Goal: Obtain resource: Download file/media

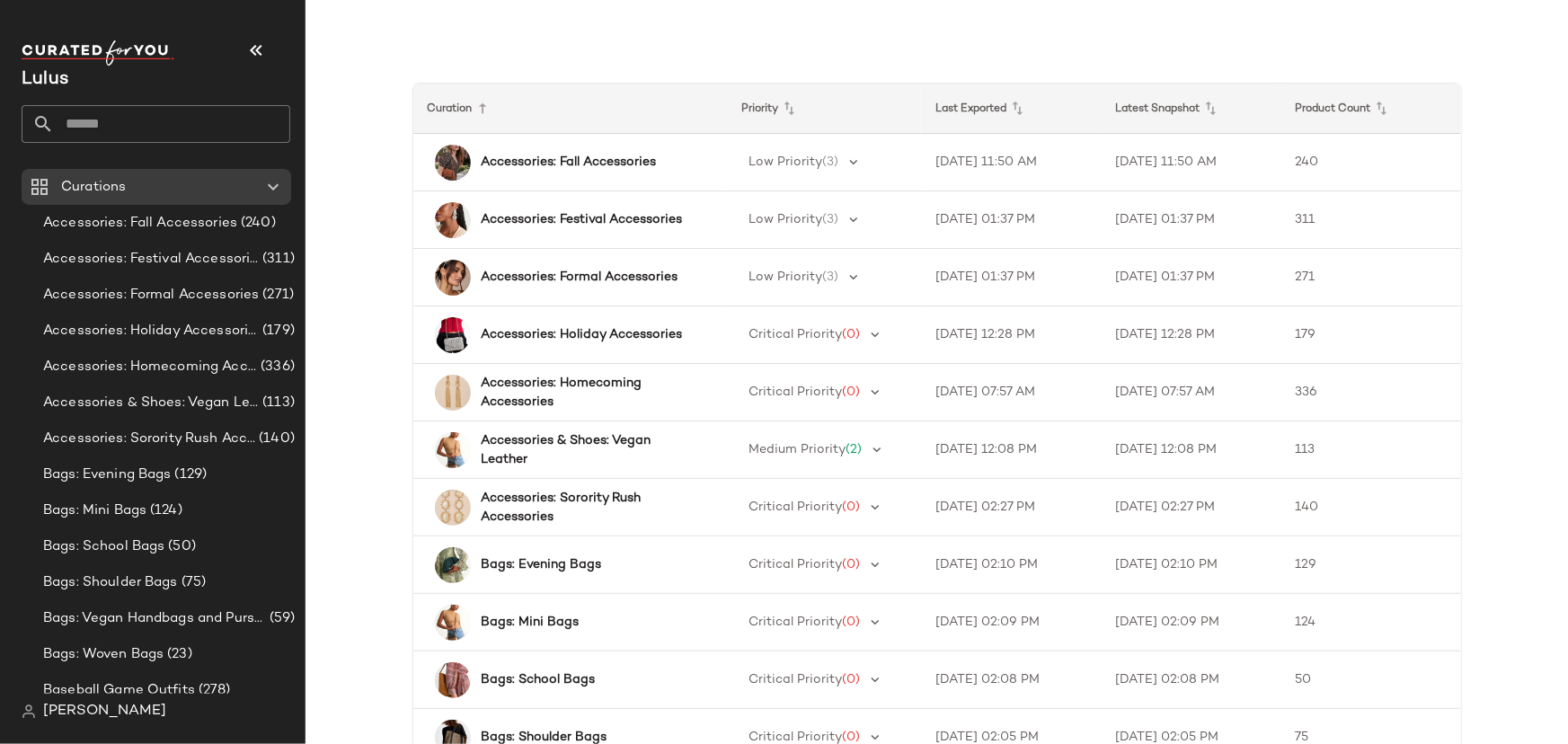
click at [147, 115] on input "text" at bounding box center [172, 123] width 236 height 38
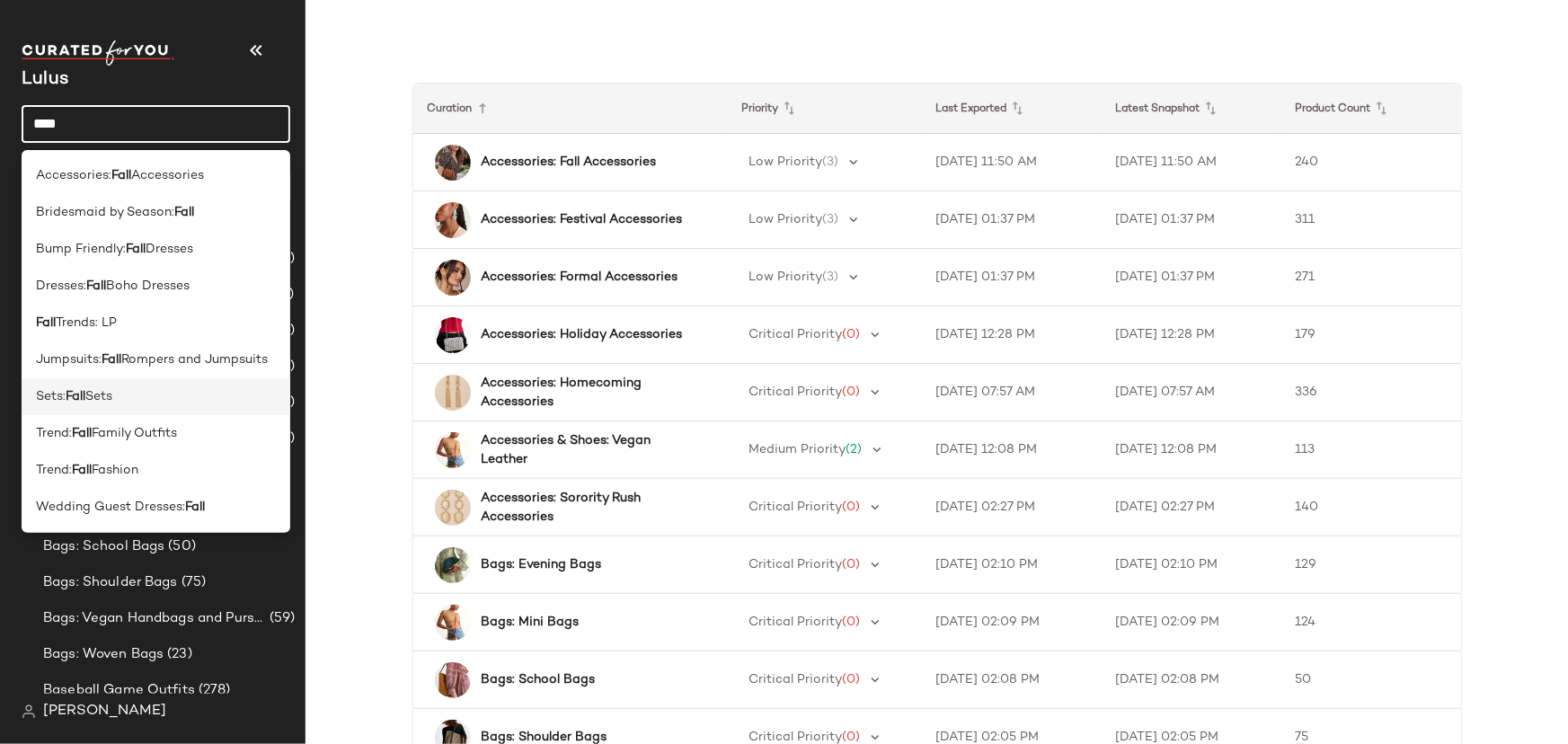
type input "****"
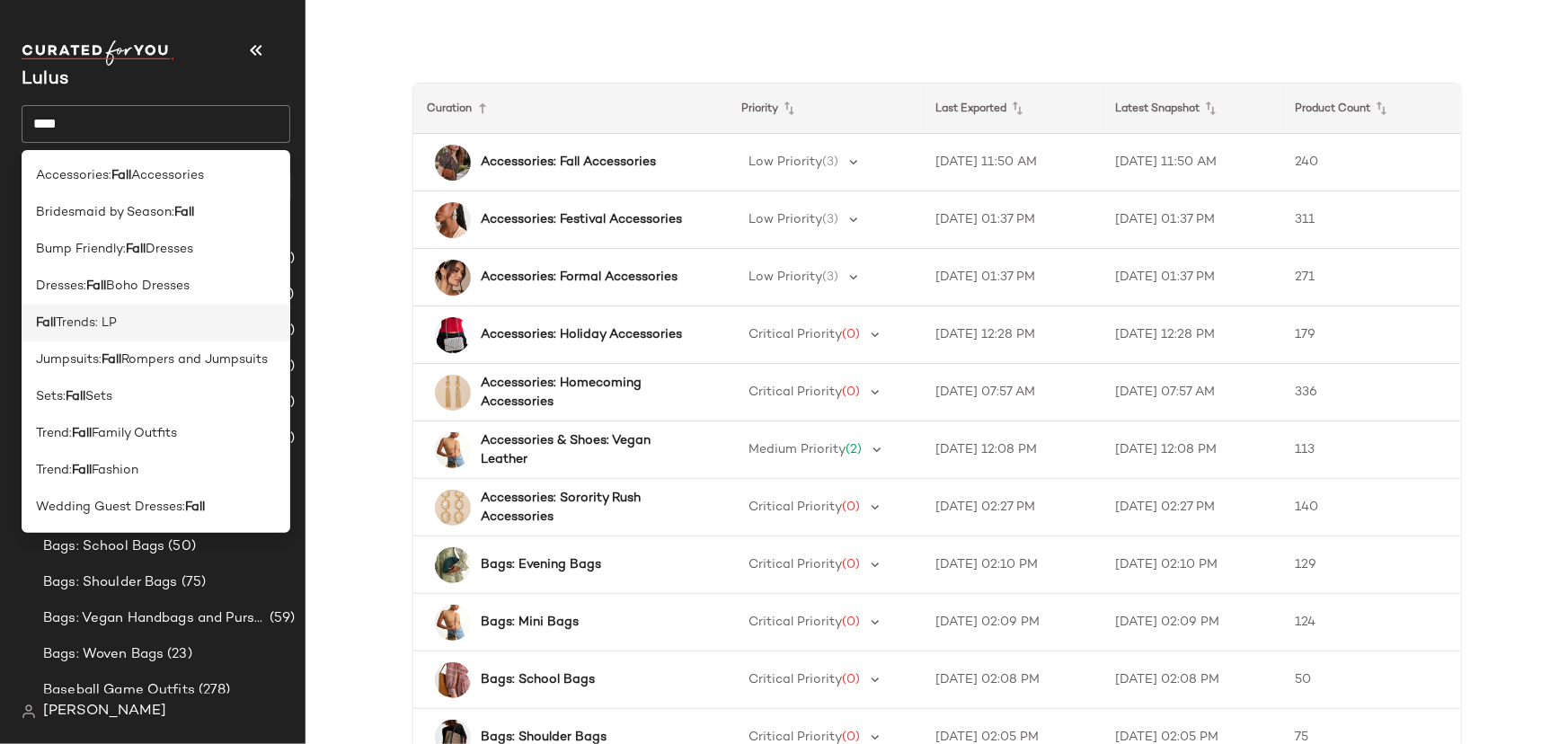
click at [117, 333] on div "Fall Trends: LP" at bounding box center [155, 323] width 268 height 37
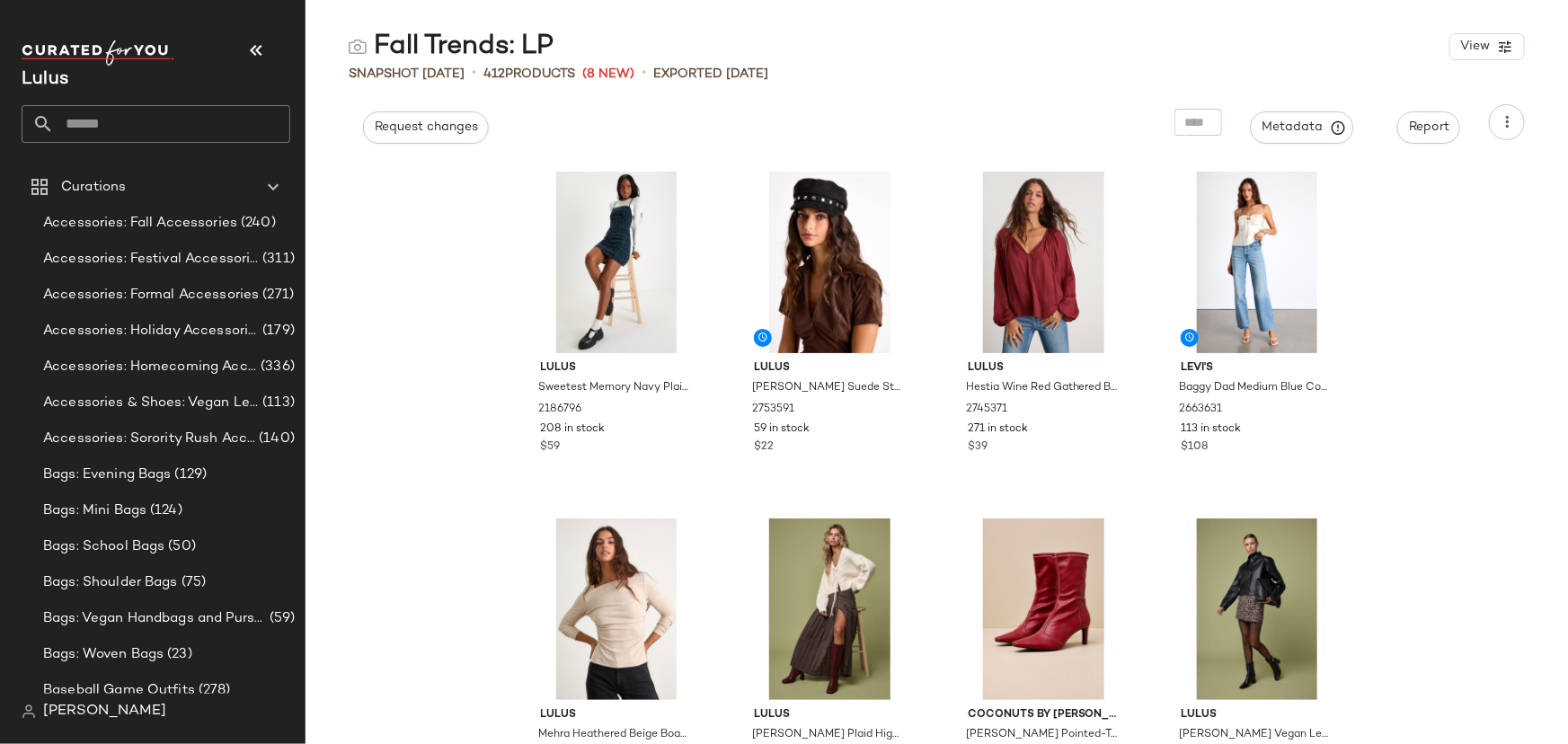
click at [716, 132] on div "Request changes Metadata Report" at bounding box center [937, 121] width 1262 height 36
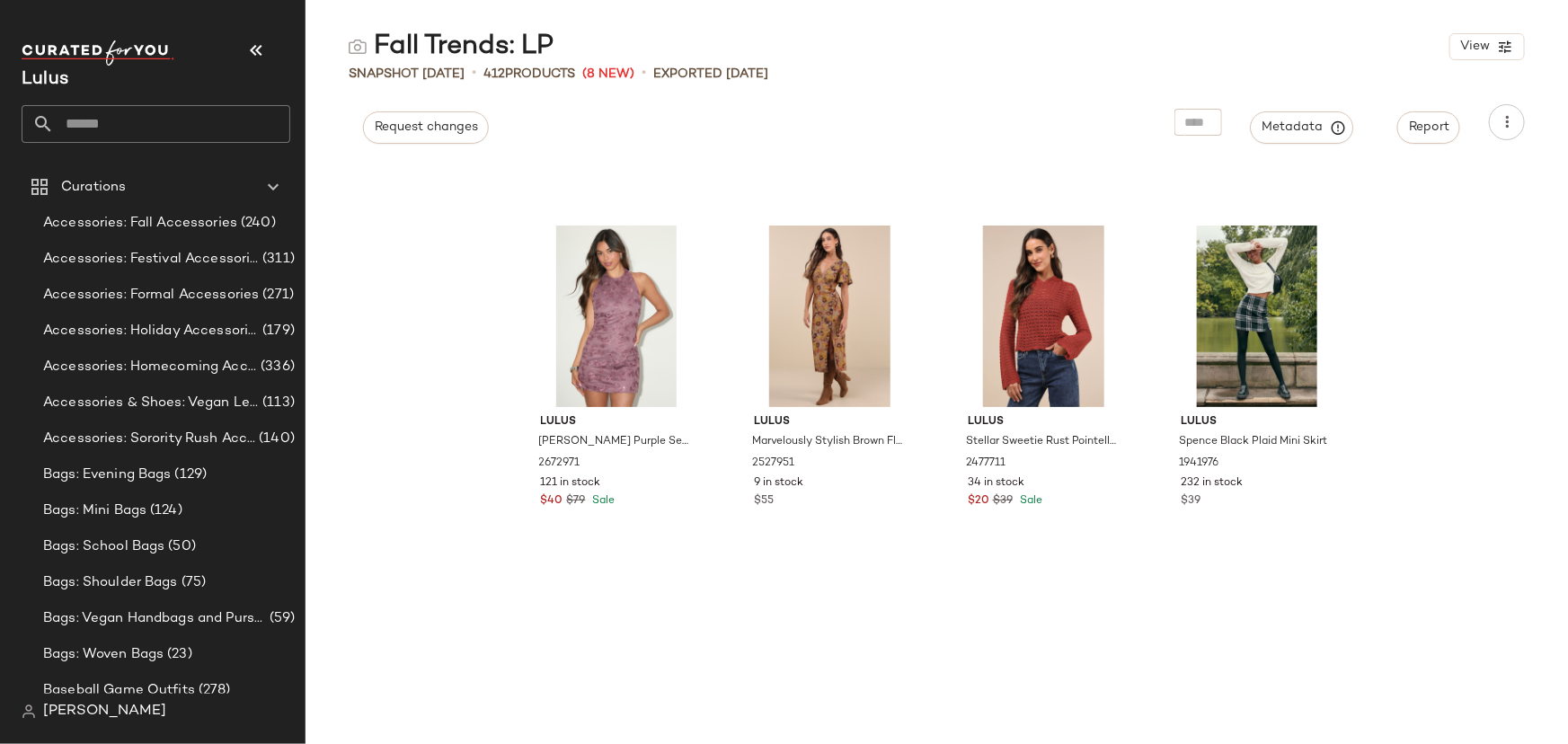
scroll to position [8291, 0]
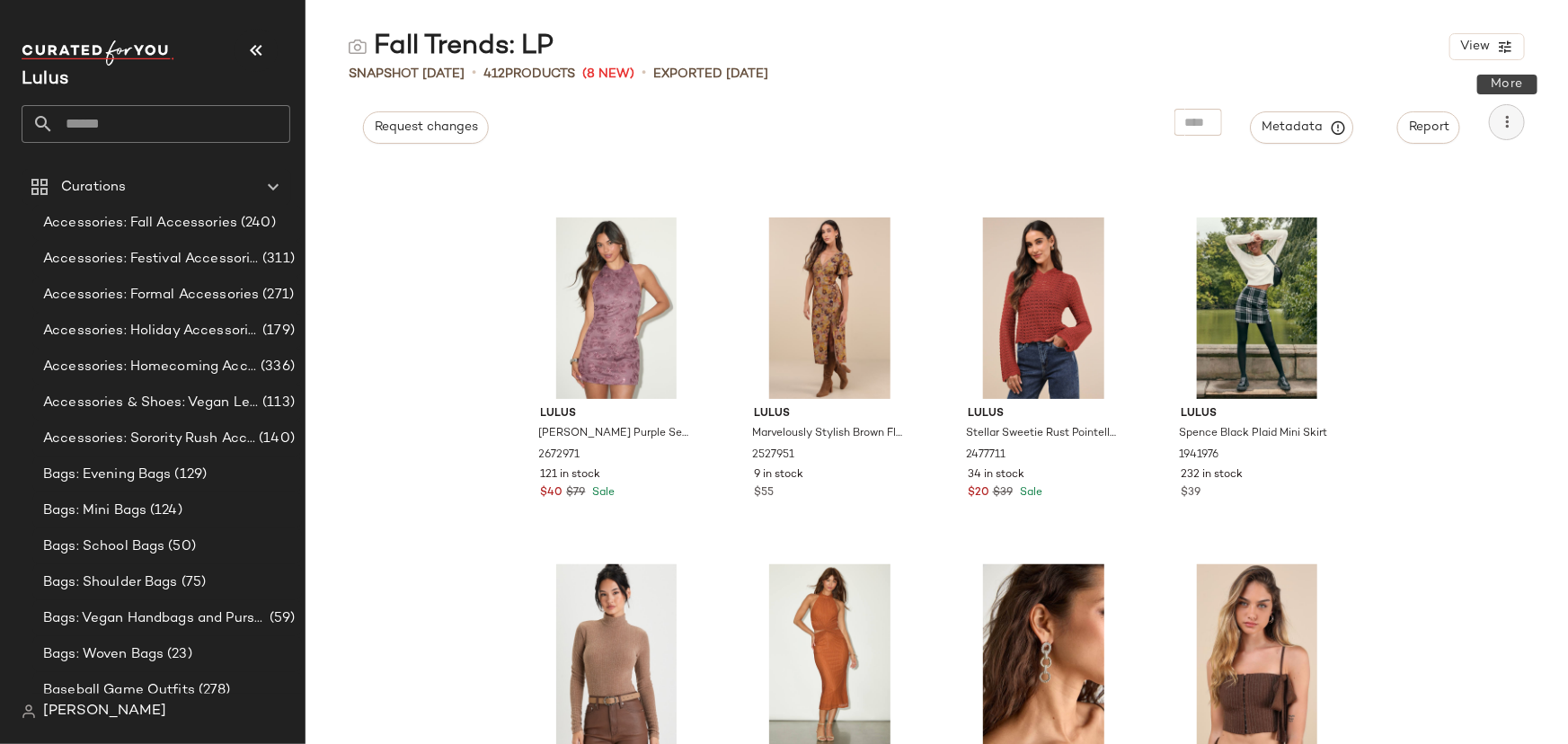
click at [1512, 130] on icon "button" at bounding box center [1507, 122] width 18 height 18
click at [1472, 168] on span "Download CSV" at bounding box center [1425, 174] width 169 height 19
click at [236, 122] on input "text" at bounding box center [172, 123] width 236 height 38
click at [147, 113] on input "text" at bounding box center [172, 123] width 236 height 38
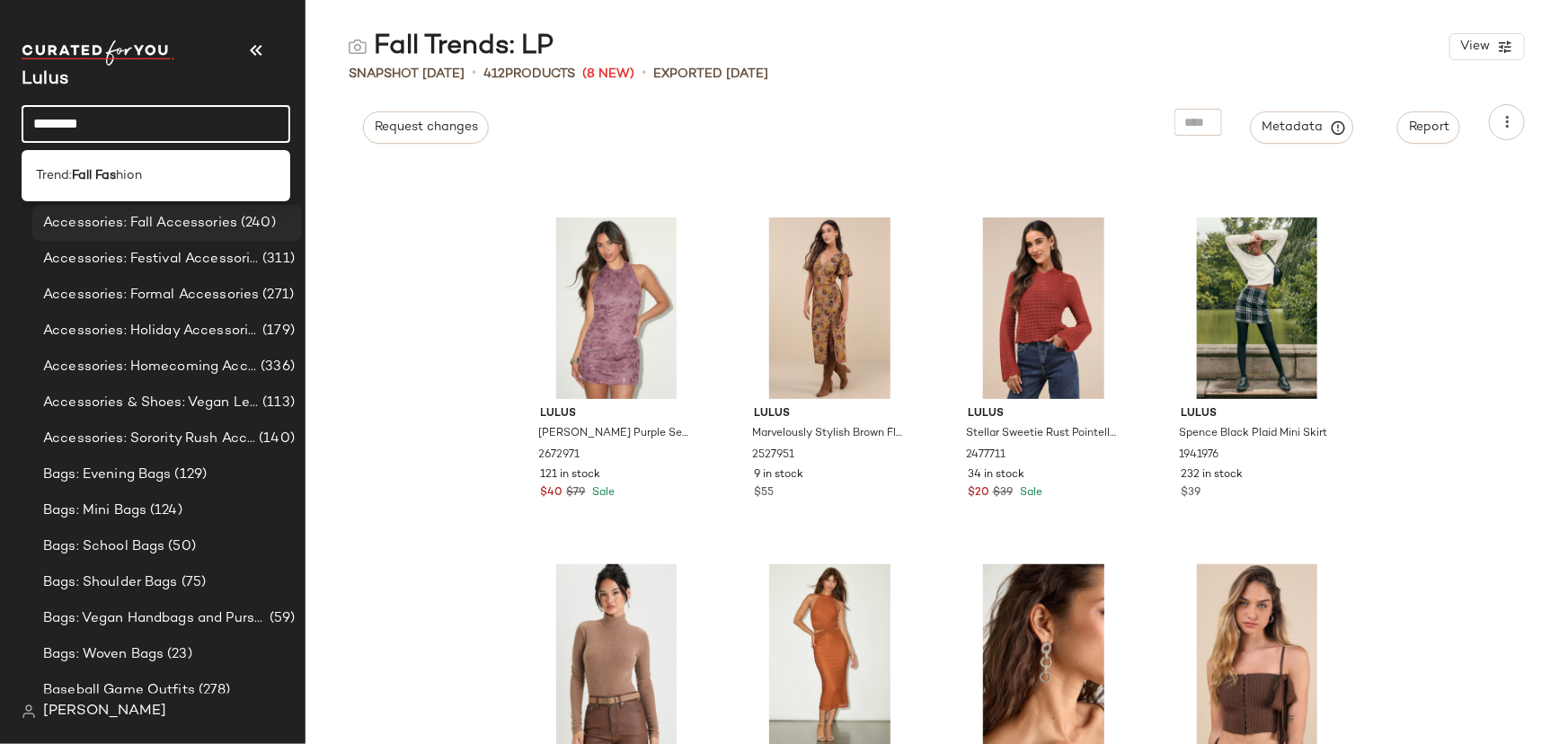
type input "********"
click at [161, 205] on div "Accessories: Fall Accessories (240)" at bounding box center [166, 222] width 269 height 36
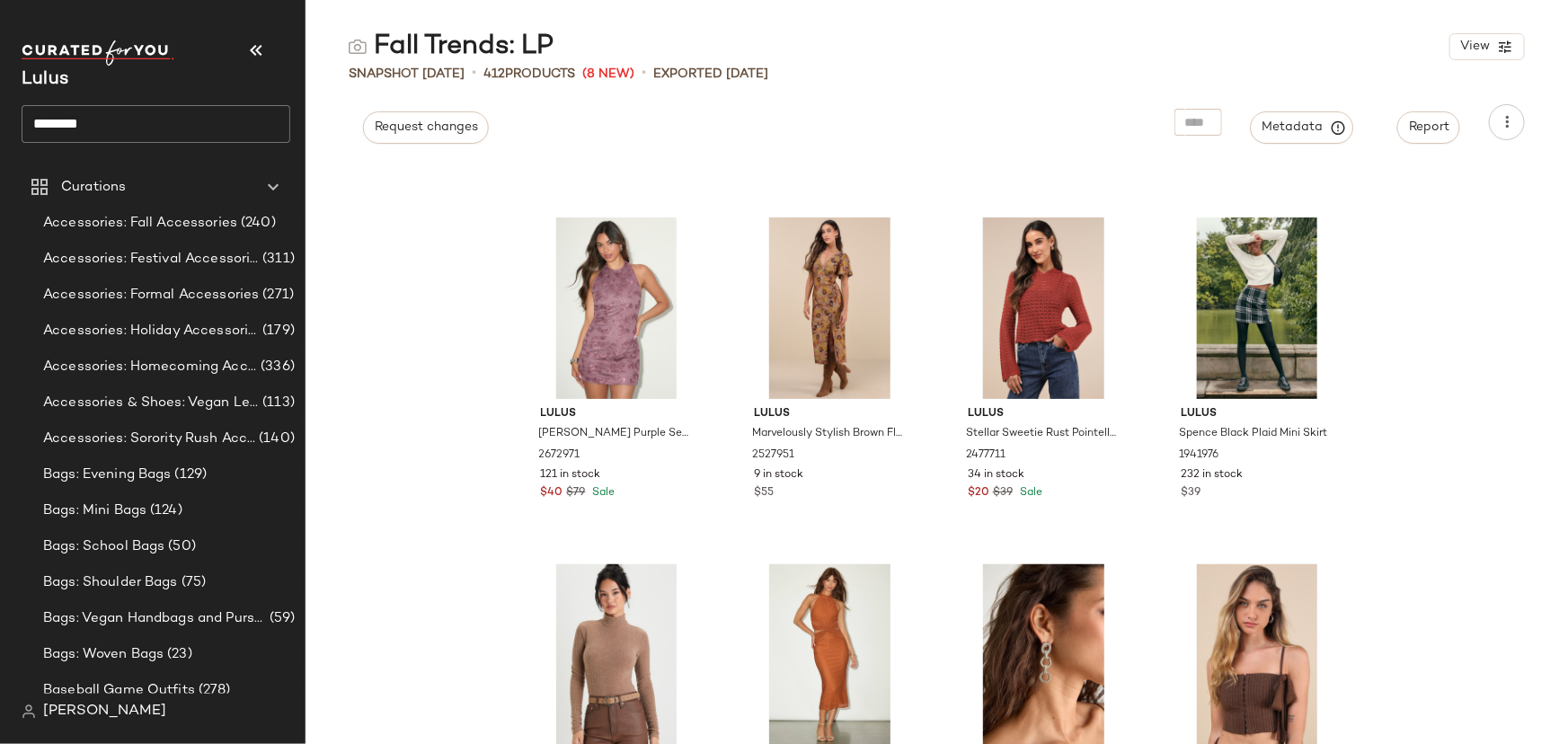
click at [131, 131] on input "********" at bounding box center [155, 123] width 268 height 38
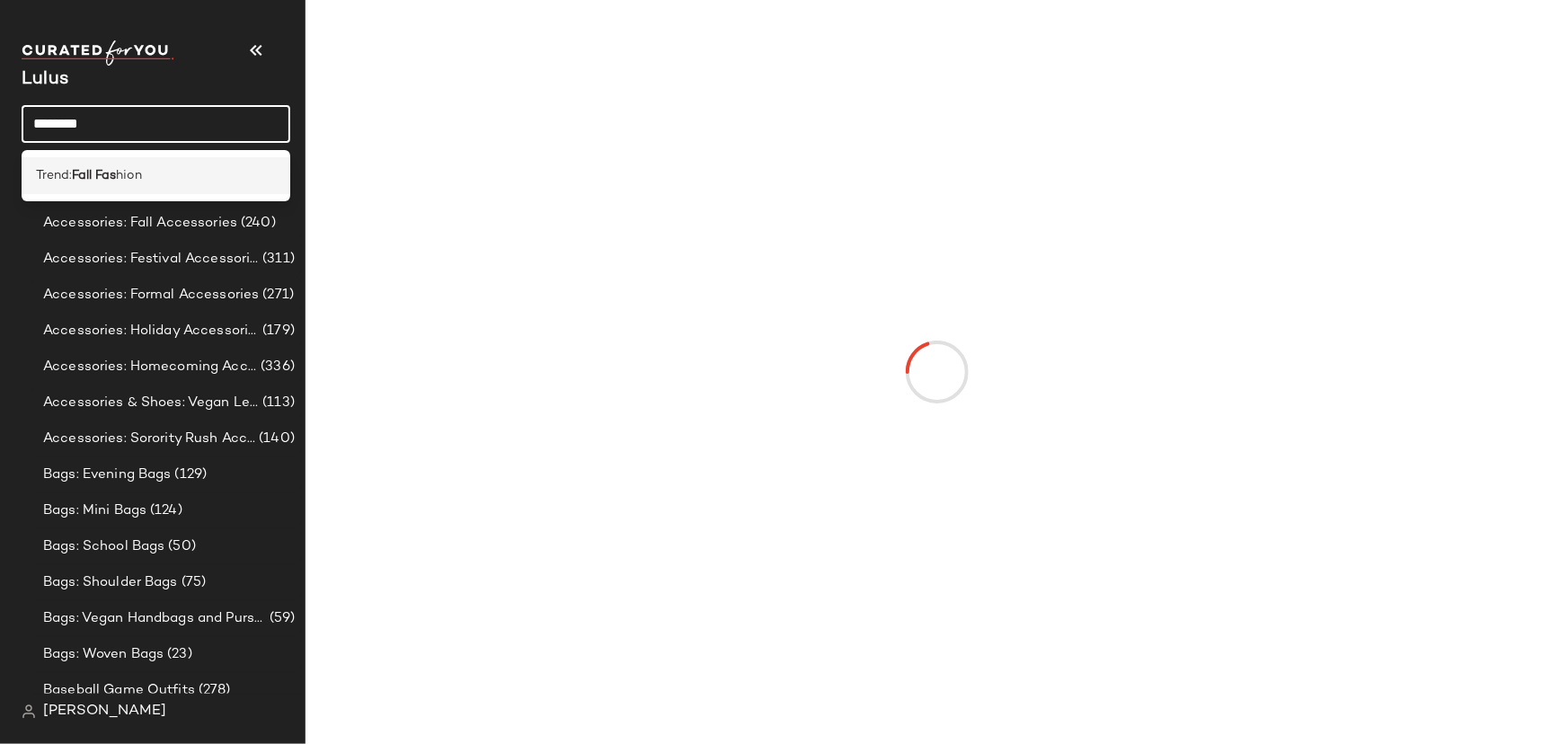
click at [123, 177] on span "hion" at bounding box center [129, 175] width 26 height 19
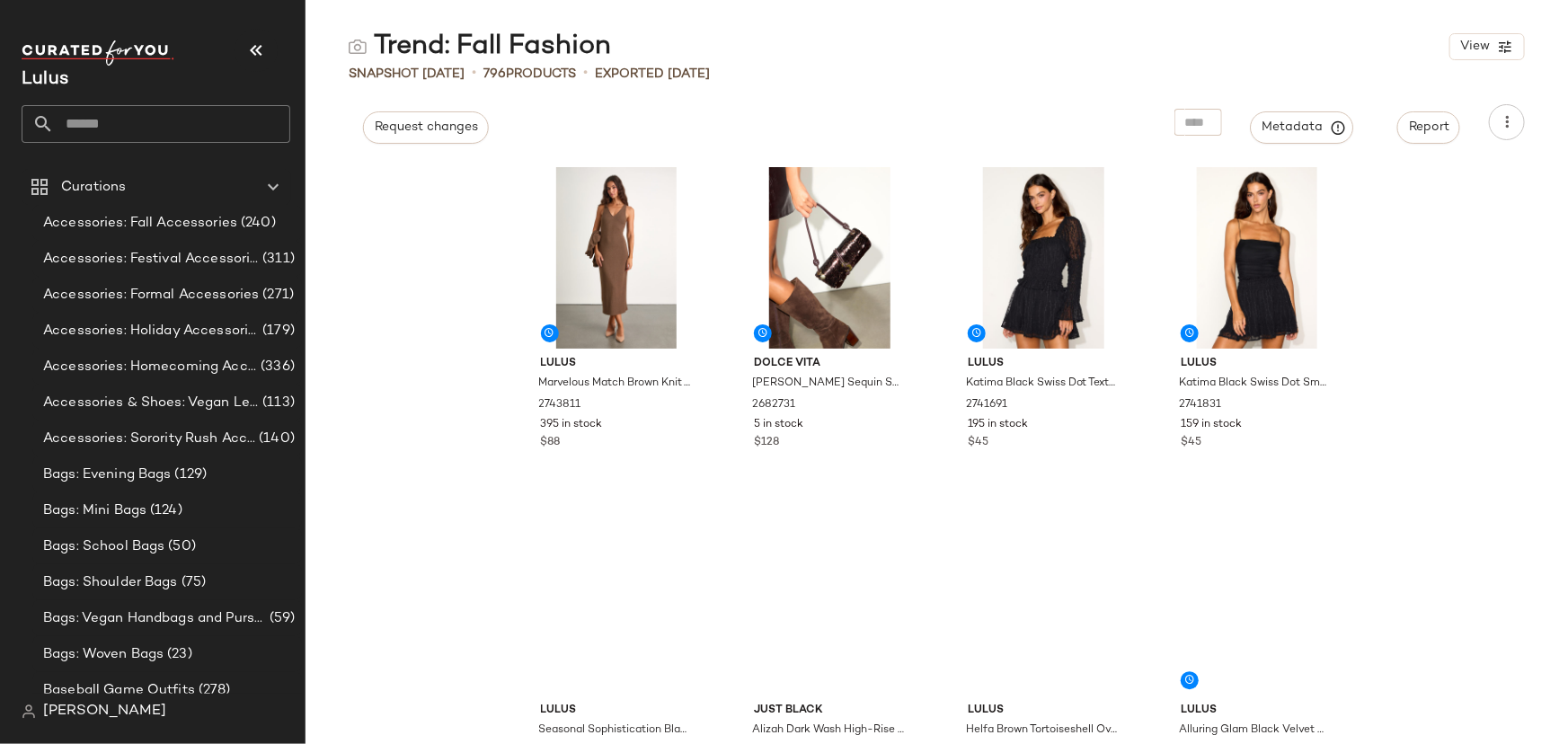
scroll to position [6139, 0]
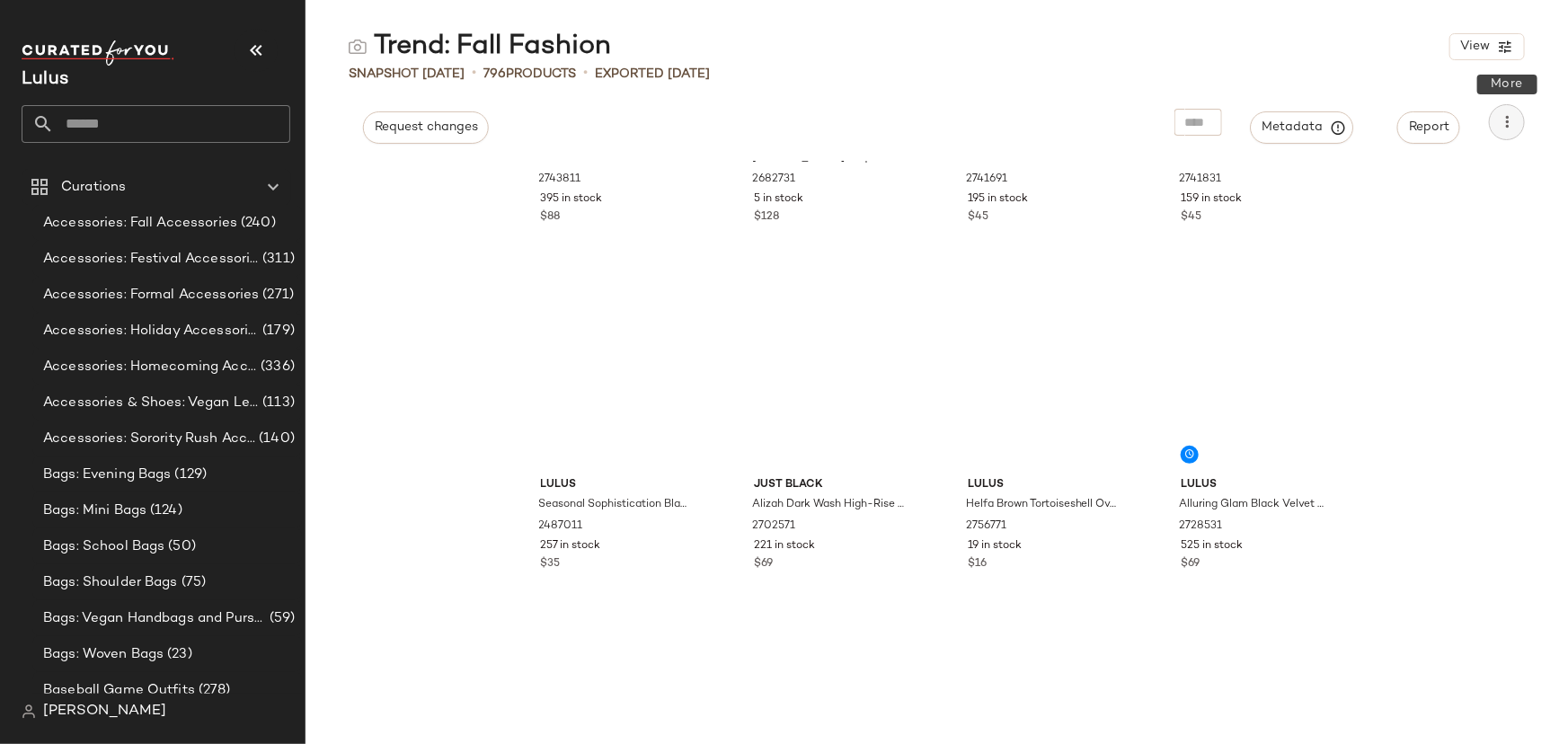
click at [1504, 131] on button "button" at bounding box center [1506, 121] width 36 height 36
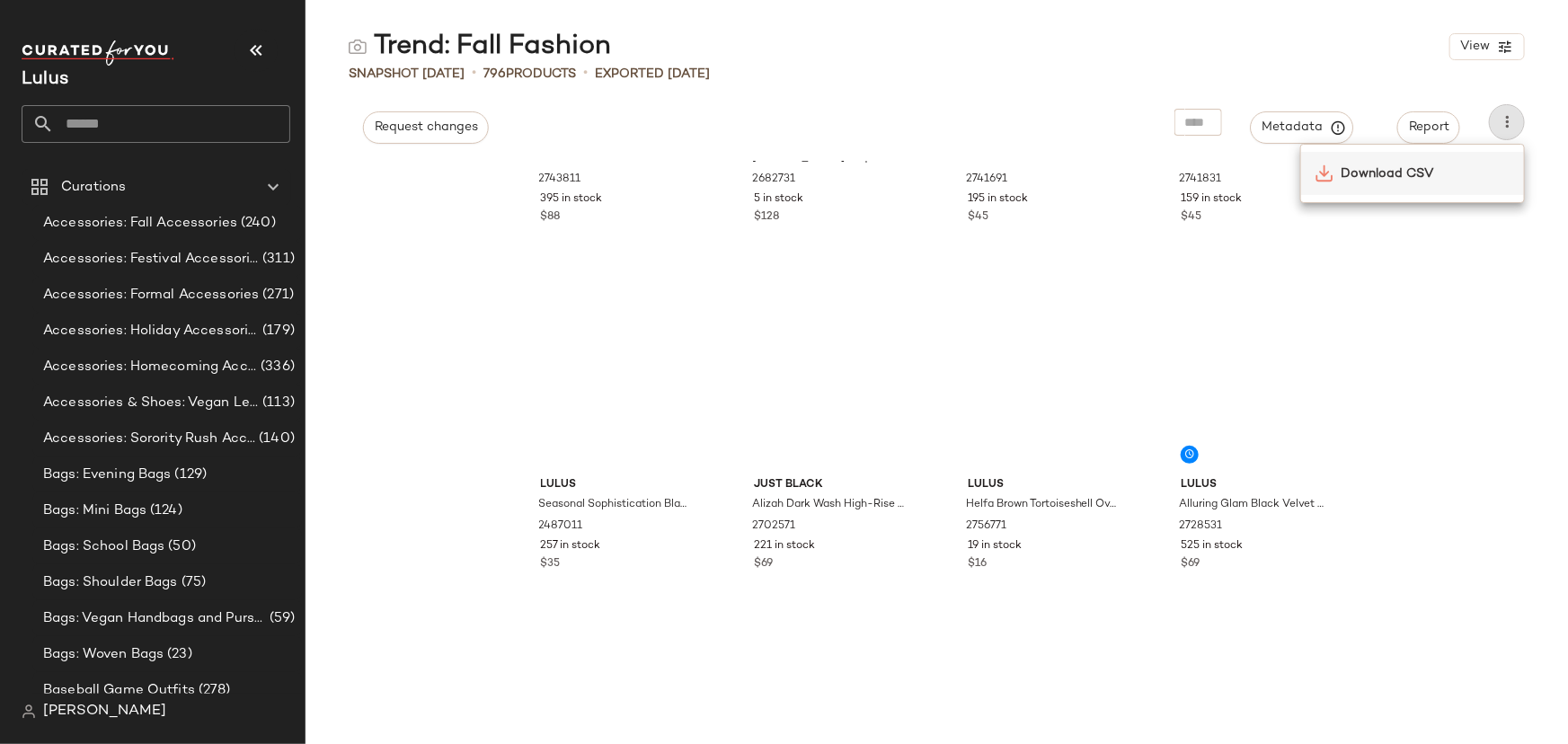
click at [1416, 179] on span "Download CSV" at bounding box center [1425, 174] width 169 height 19
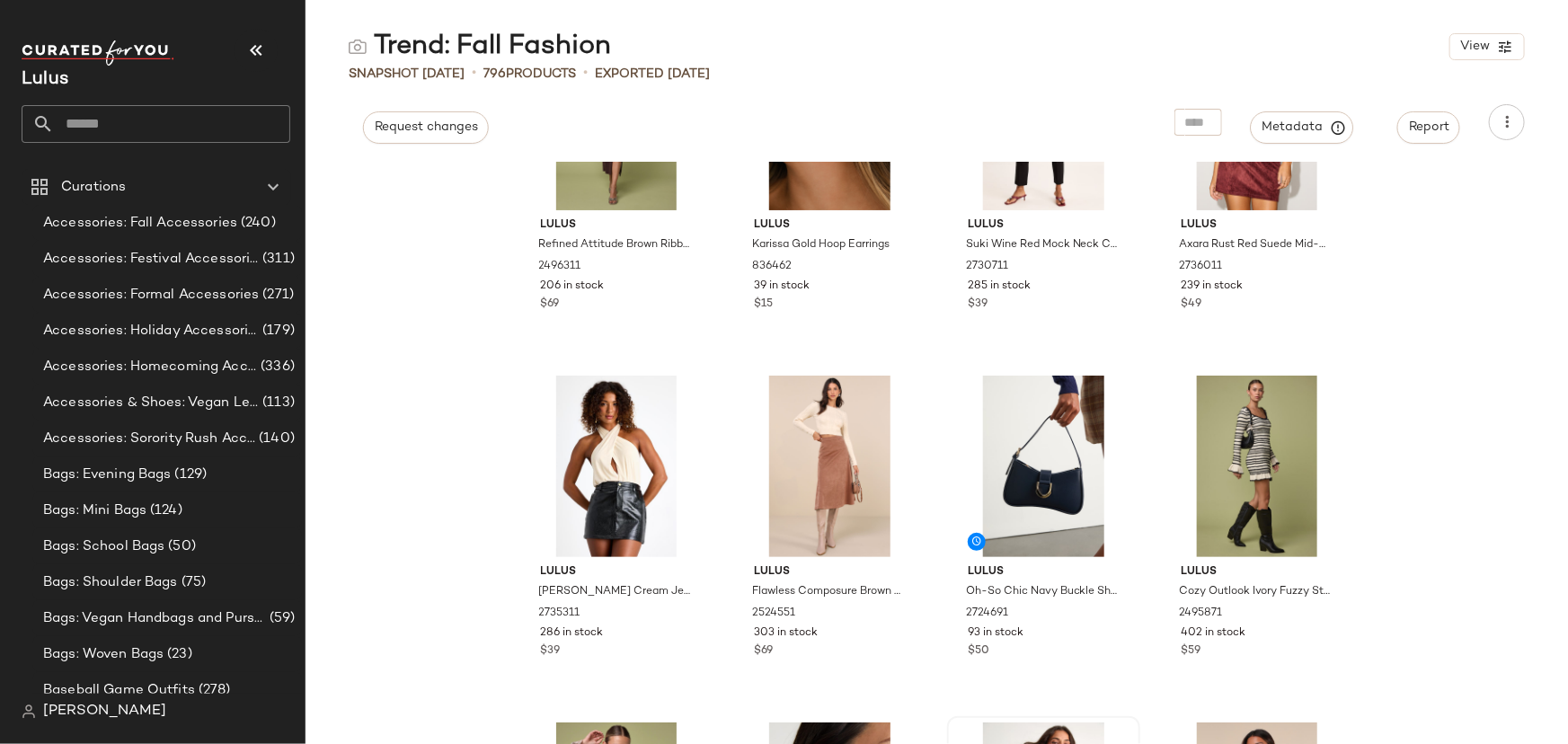
scroll to position [0, 0]
